Goal: Task Accomplishment & Management: Manage account settings

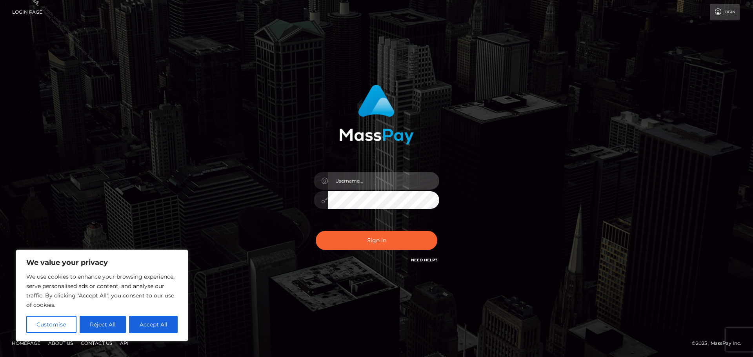
click at [364, 185] on input "text" at bounding box center [383, 181] width 111 height 18
type input "Philip.Silversocial"
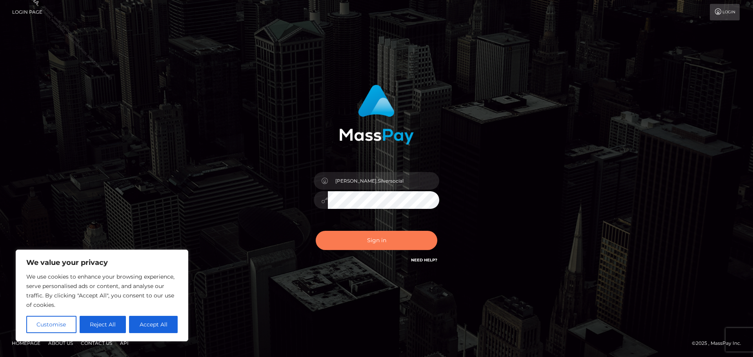
click at [383, 237] on button "Sign in" at bounding box center [377, 240] width 122 height 19
click at [502, 163] on div "Philip.Silversocial Sign in" at bounding box center [376, 179] width 447 height 200
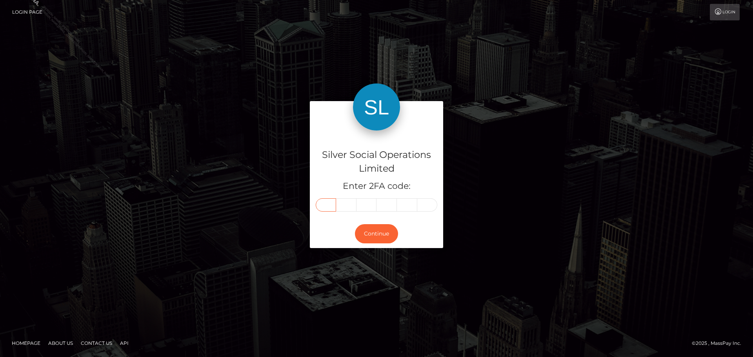
click at [331, 203] on input "text" at bounding box center [326, 204] width 20 height 13
type input "8"
type input "2"
type input "3"
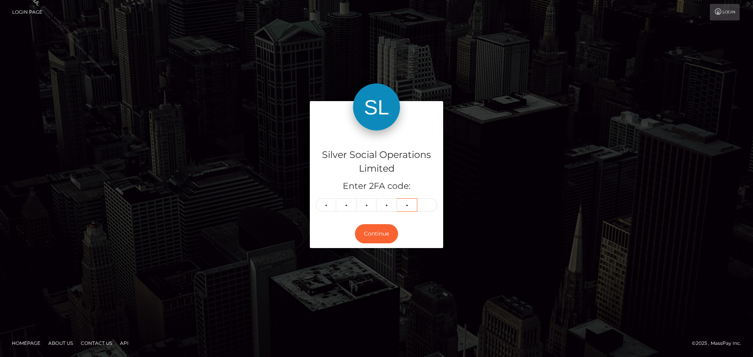
type input "4"
